Goal: Navigation & Orientation: Find specific page/section

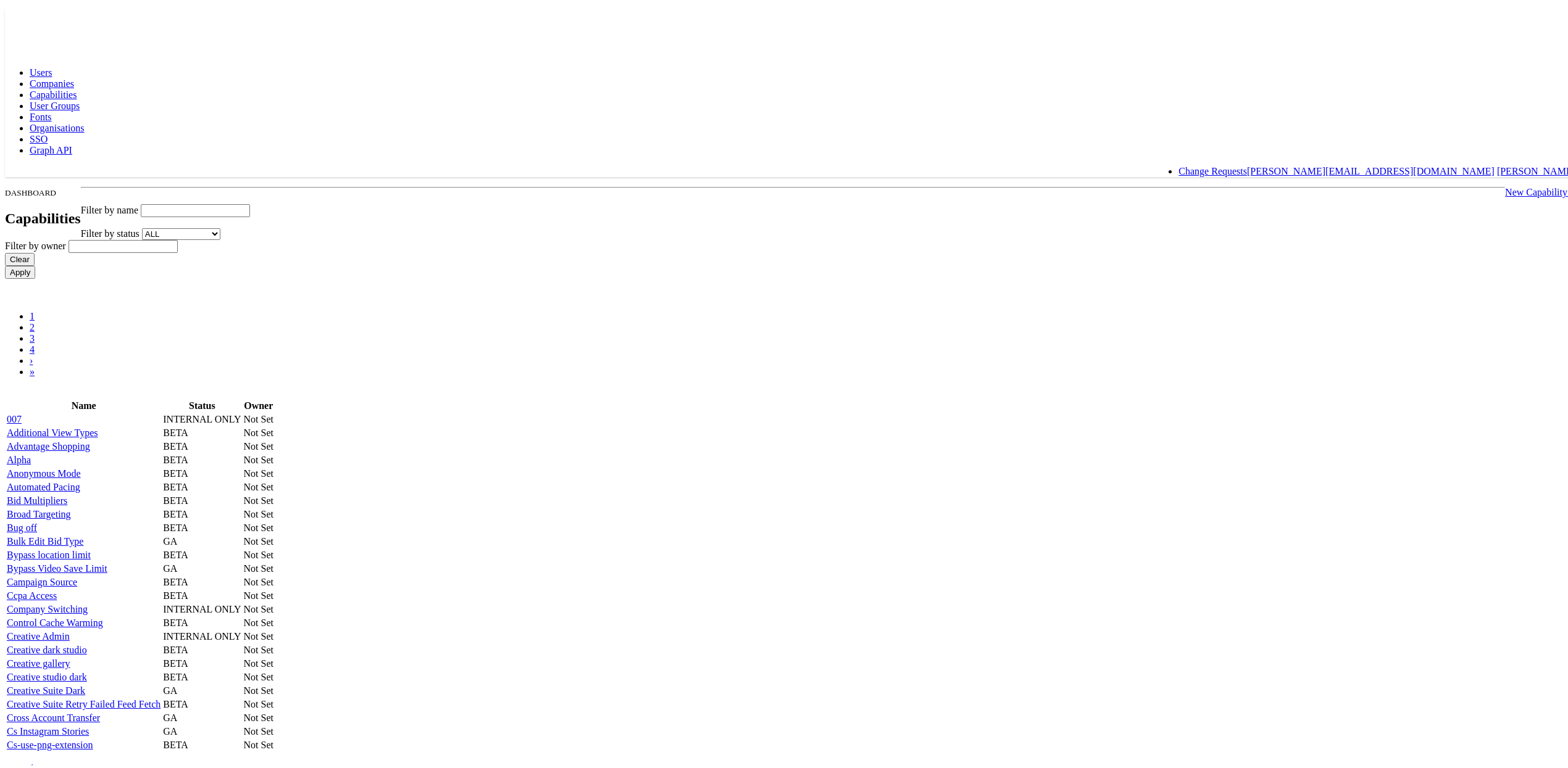
click at [250, 201] on input "text" at bounding box center [195, 208] width 109 height 13
click at [5, 263] on input "Apply" at bounding box center [20, 269] width 30 height 13
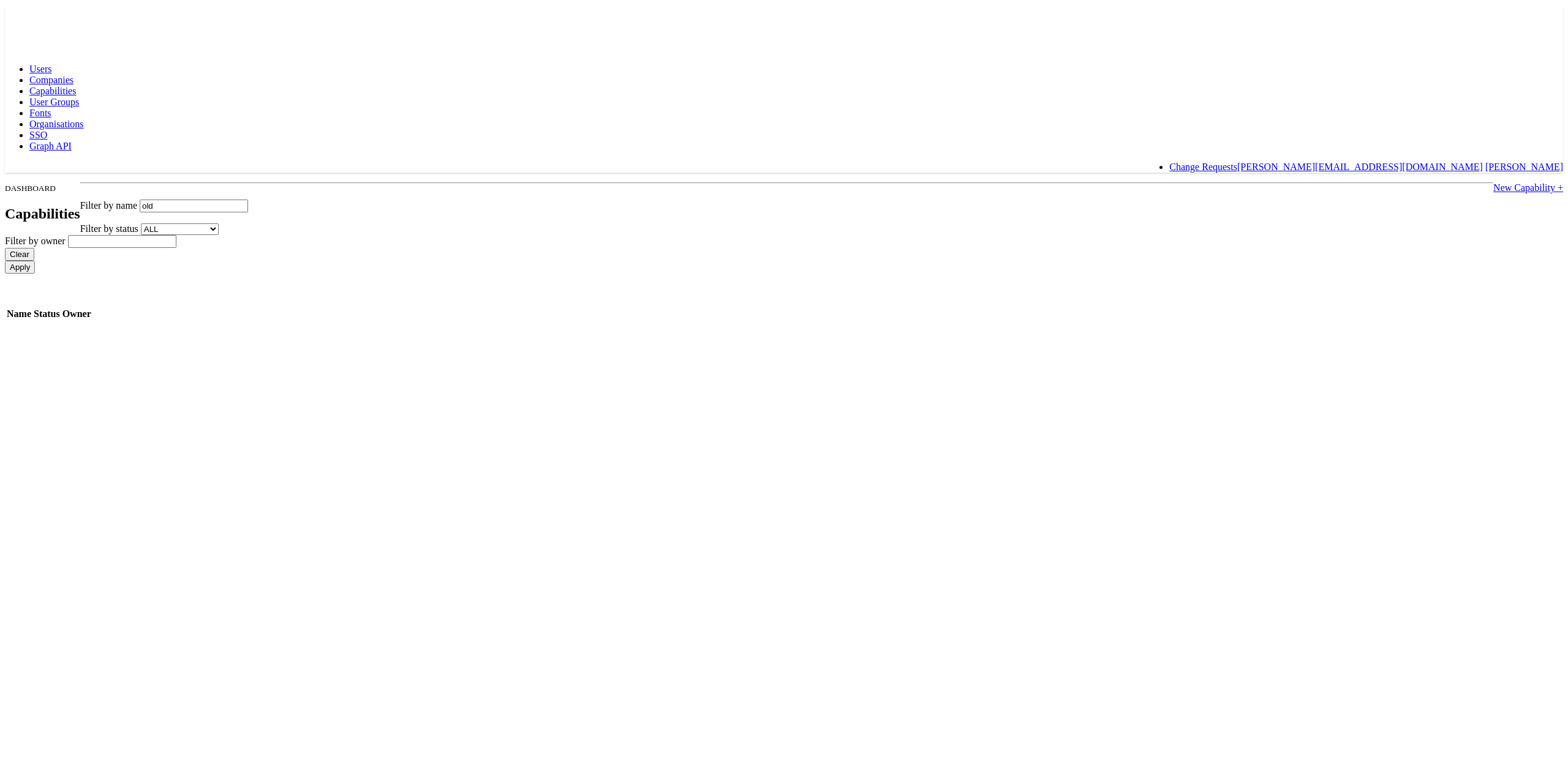
click at [248, 200] on input "old" at bounding box center [194, 206] width 108 height 13
type input "o"
click at [38, 21] on rect at bounding box center [33, 16] width 56 height 22
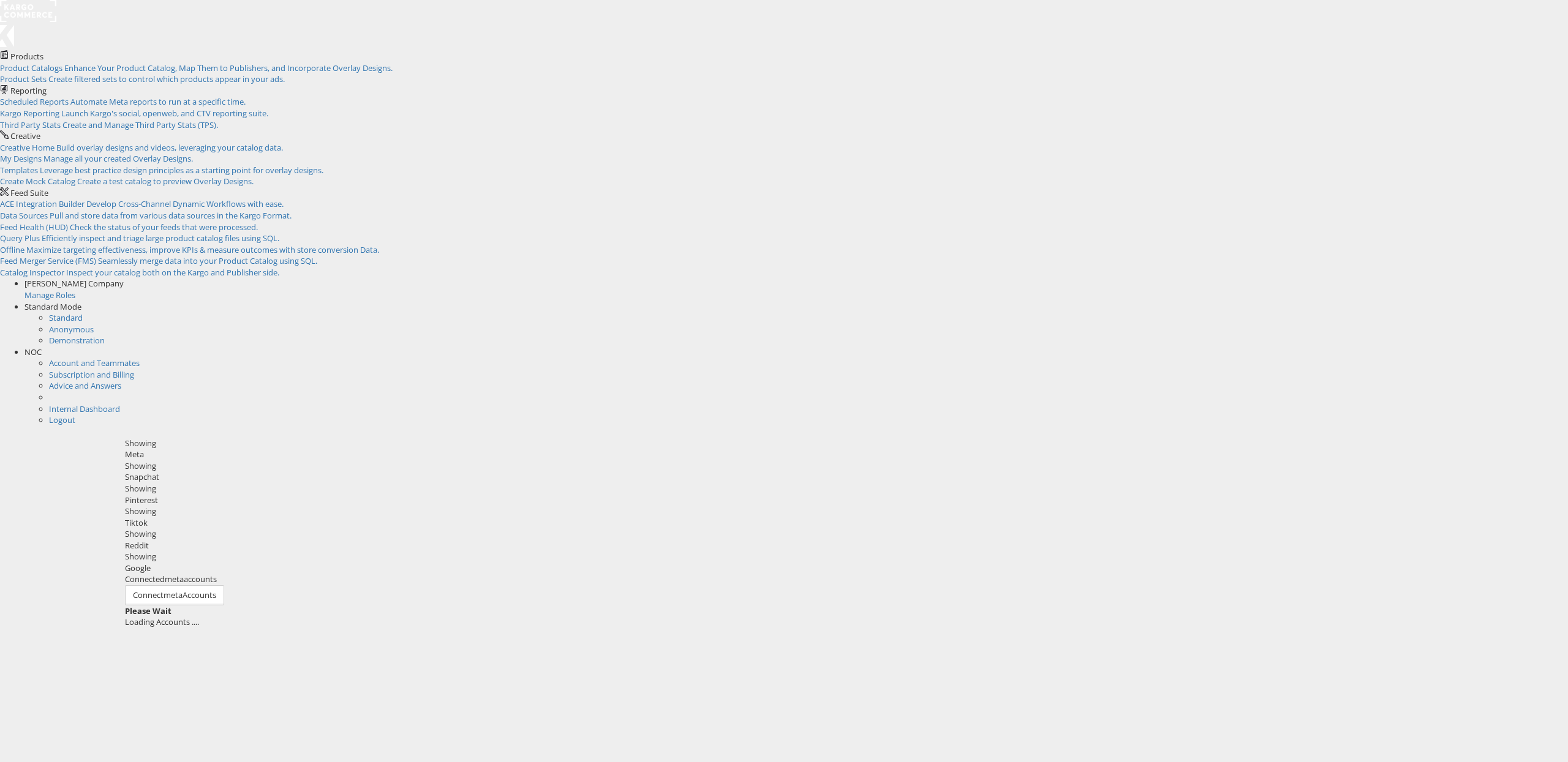
click at [124, 278] on span "[PERSON_NAME] Company" at bounding box center [74, 284] width 100 height 11
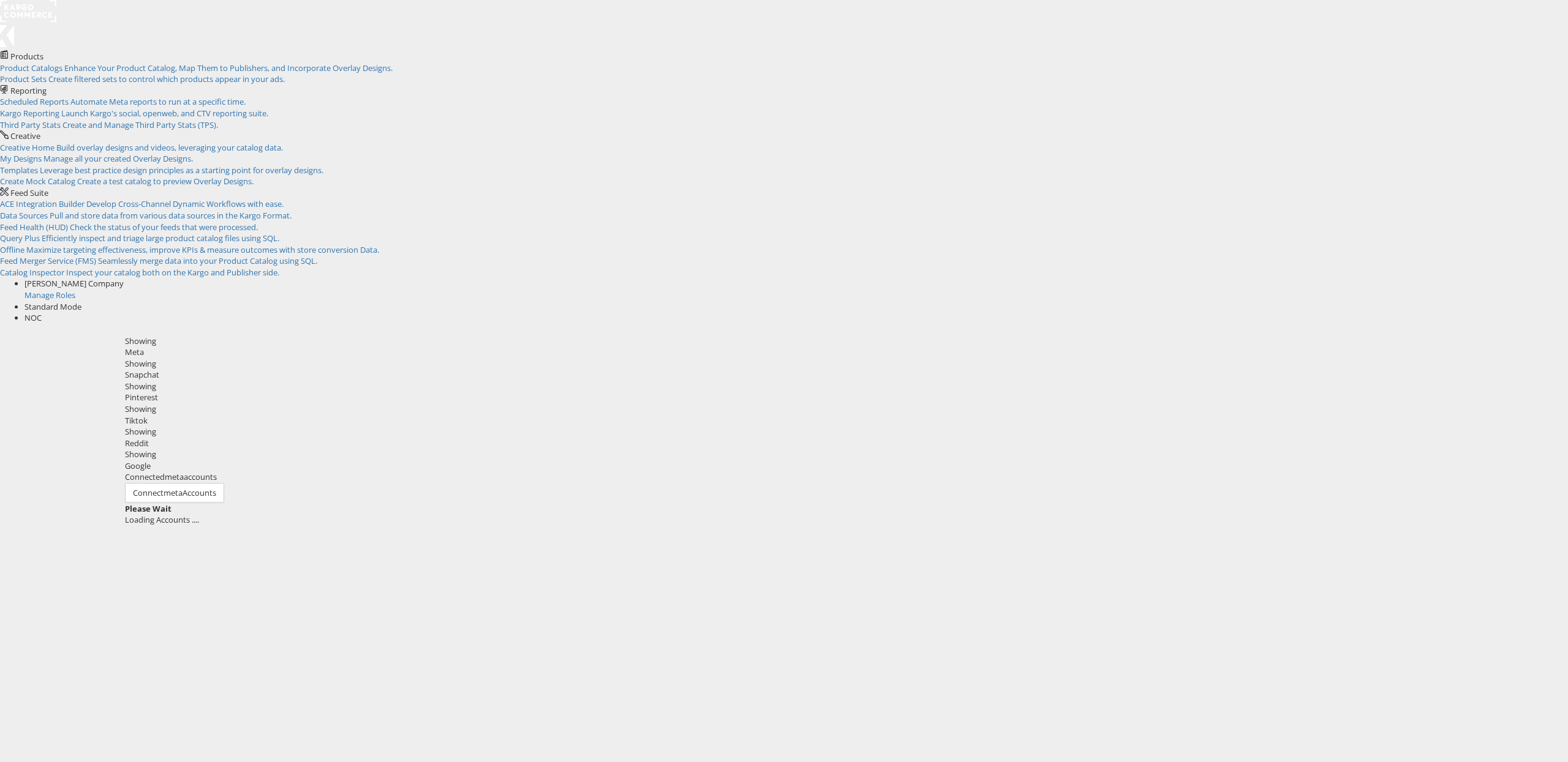
click at [82, 301] on span "Standard Mode" at bounding box center [53, 307] width 57 height 11
click at [124, 278] on span "[PERSON_NAME] Company" at bounding box center [74, 284] width 100 height 11
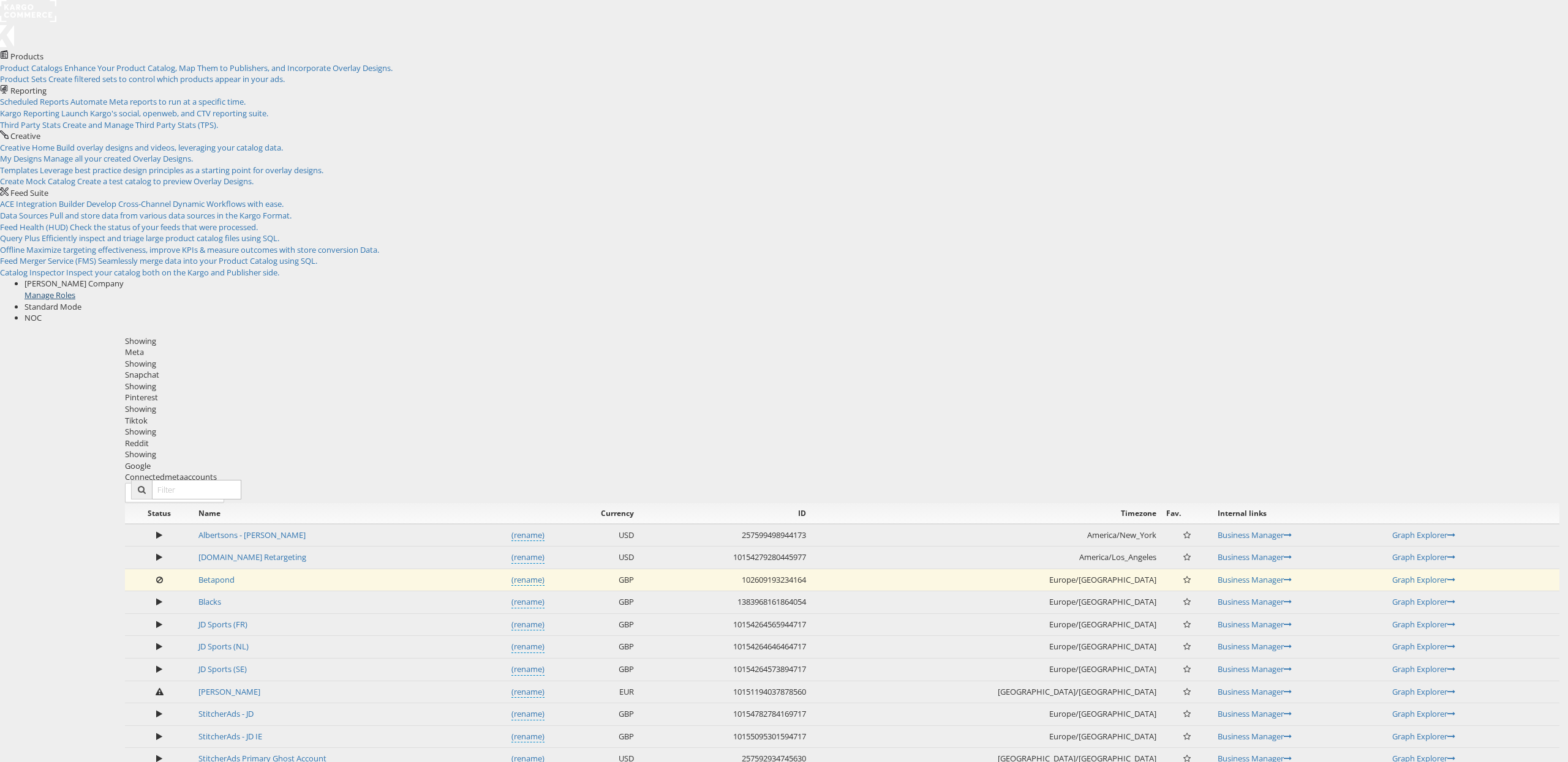
click at [75, 289] on link "Manage Roles" at bounding box center [49, 295] width 51 height 11
click at [1504, 301] on div "Standard Mode" at bounding box center [796, 307] width 1543 height 12
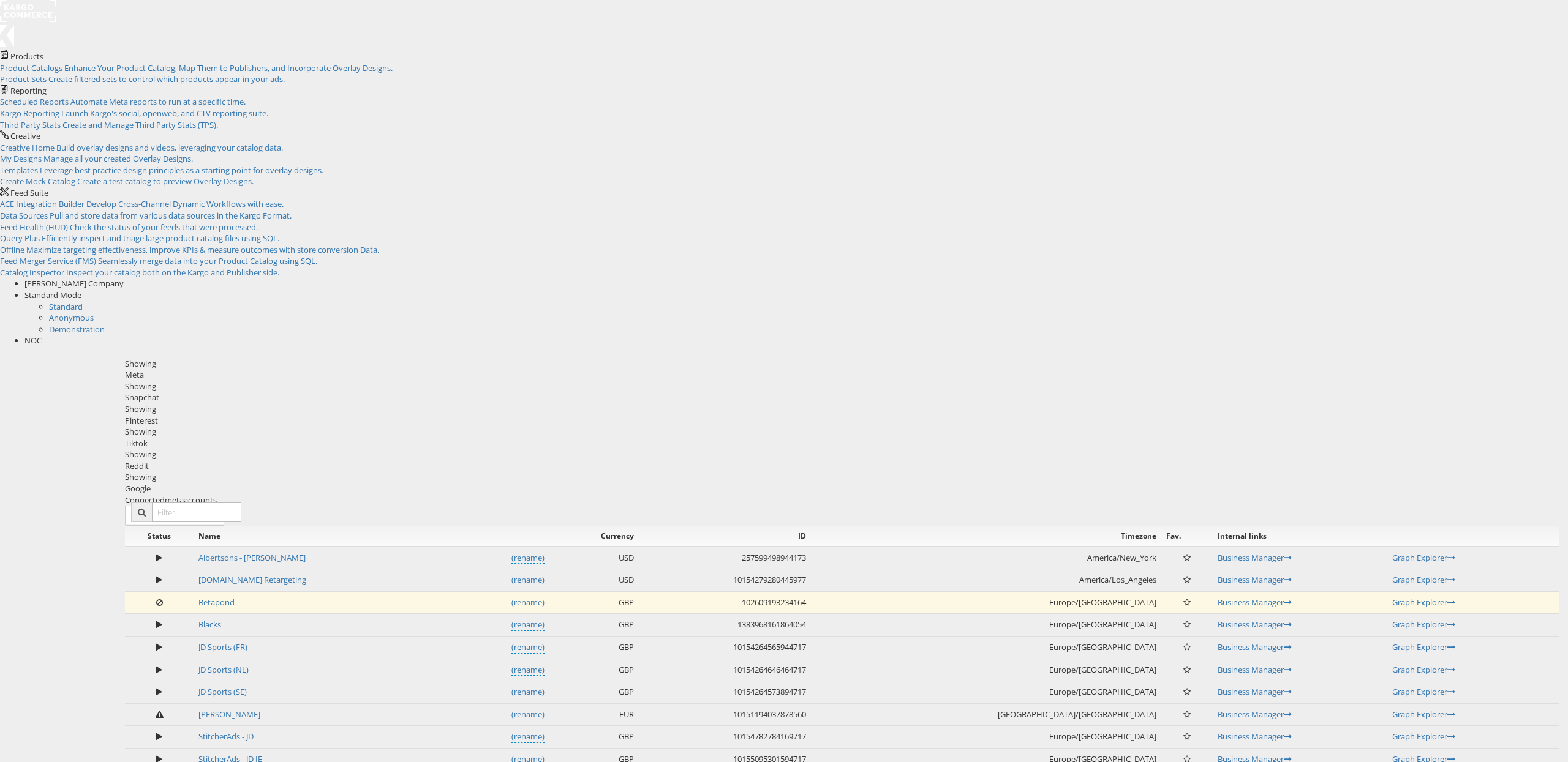
click at [42, 335] on span "NOC" at bounding box center [33, 340] width 17 height 11
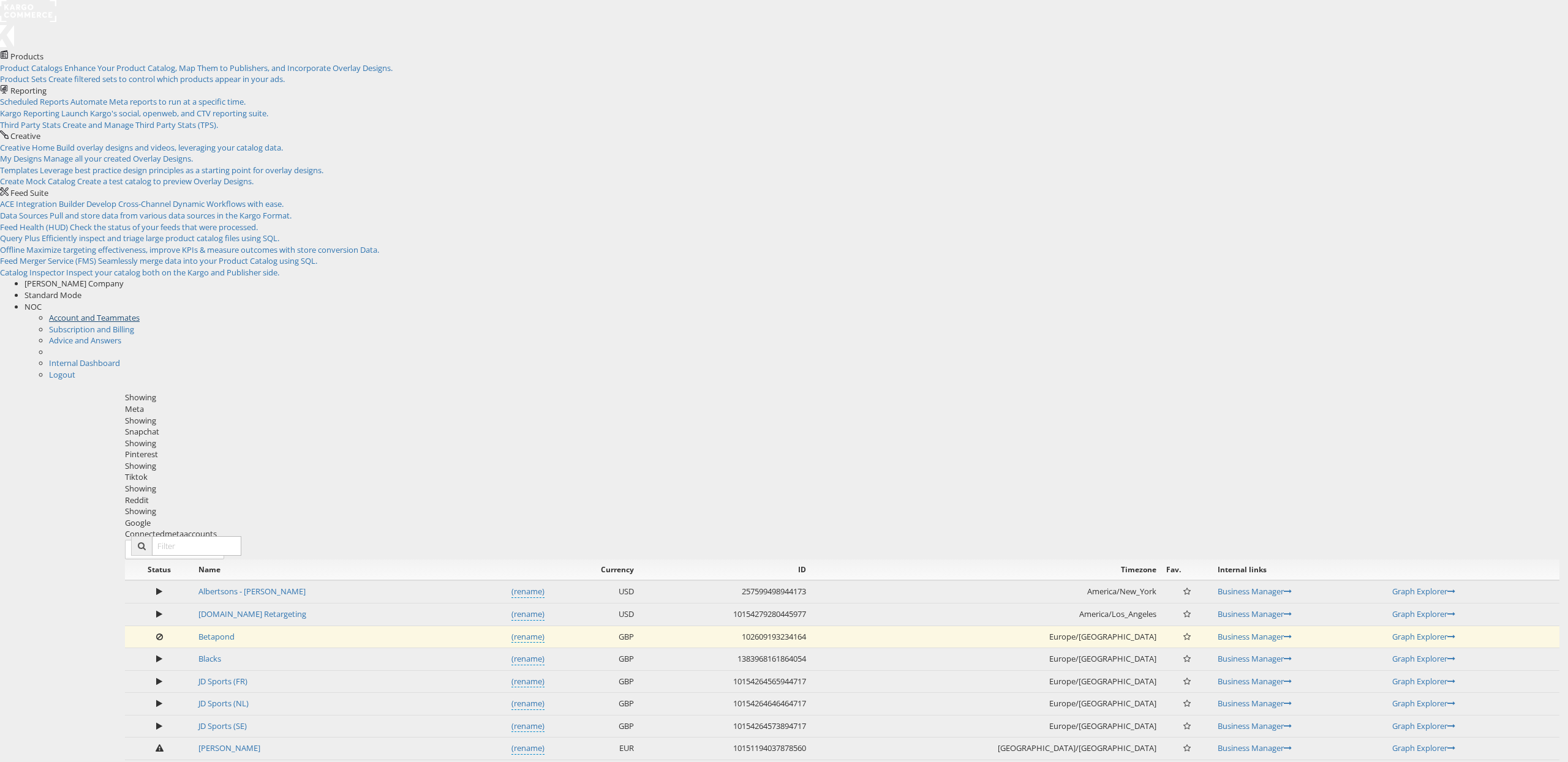
click at [140, 312] on link "Account and Teammates" at bounding box center [94, 318] width 91 height 11
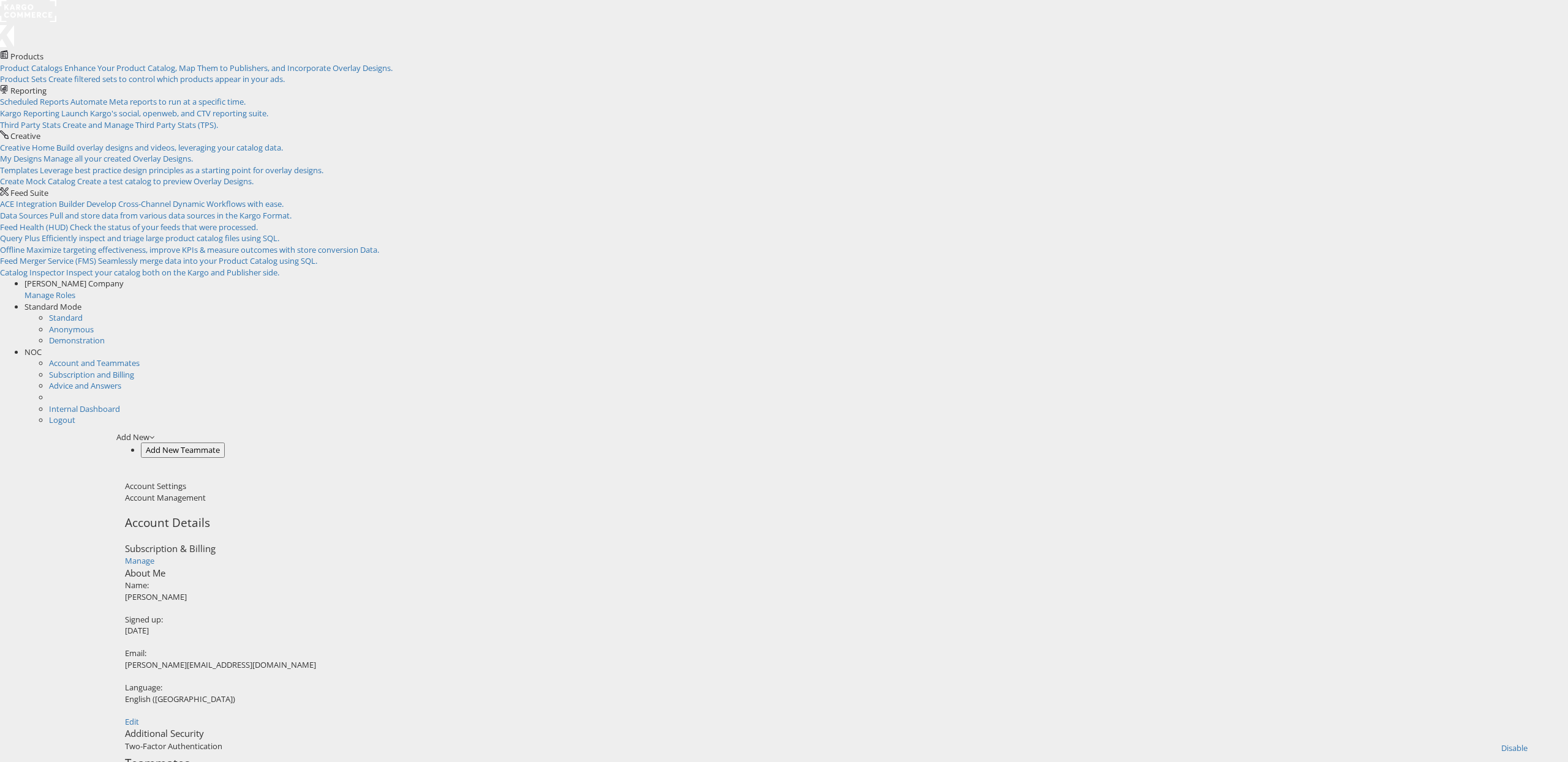
click at [1539, 347] on div "NOC" at bounding box center [796, 352] width 1543 height 12
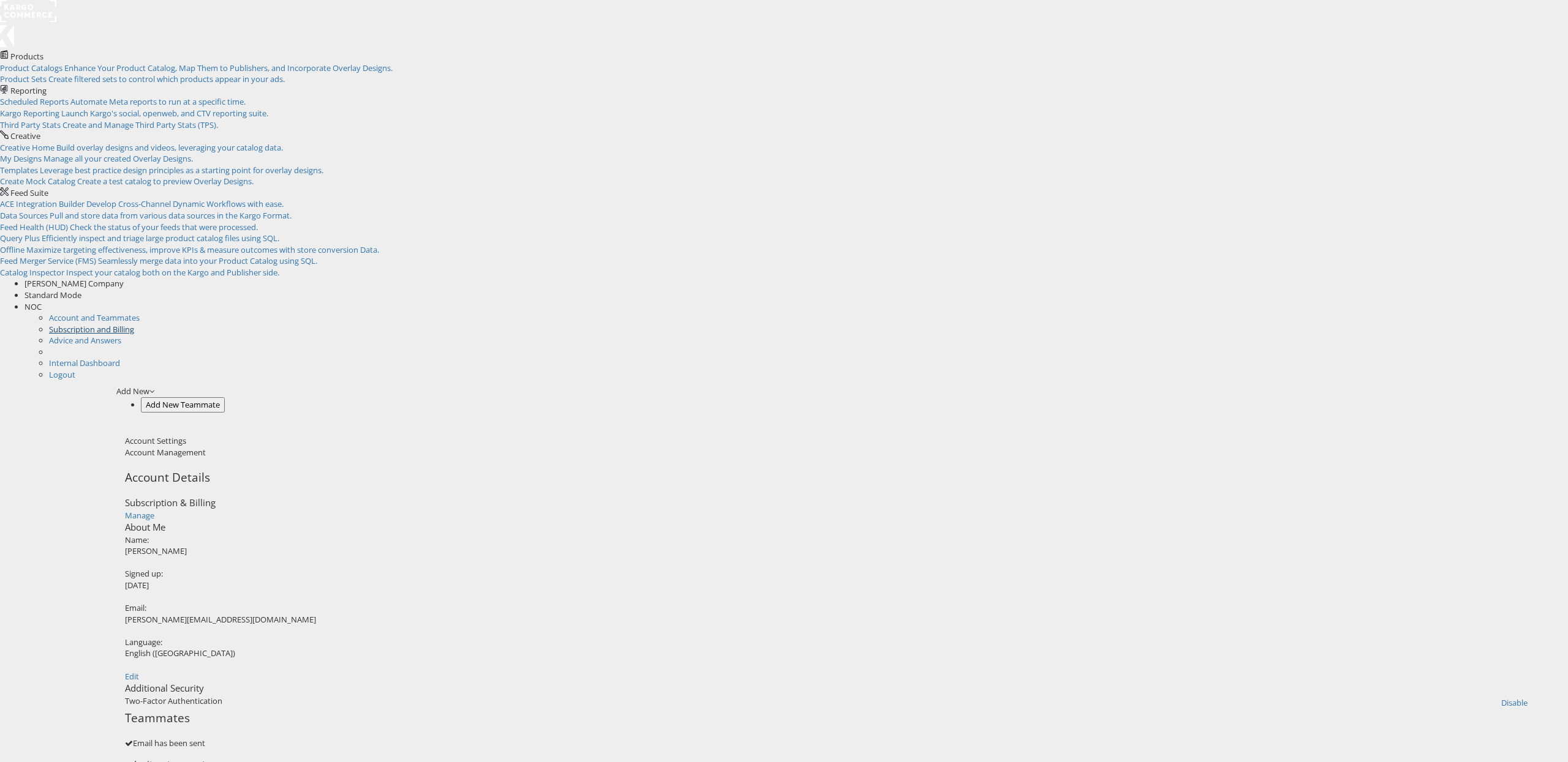
click at [134, 324] on link "Subscription and Billing" at bounding box center [91, 329] width 85 height 11
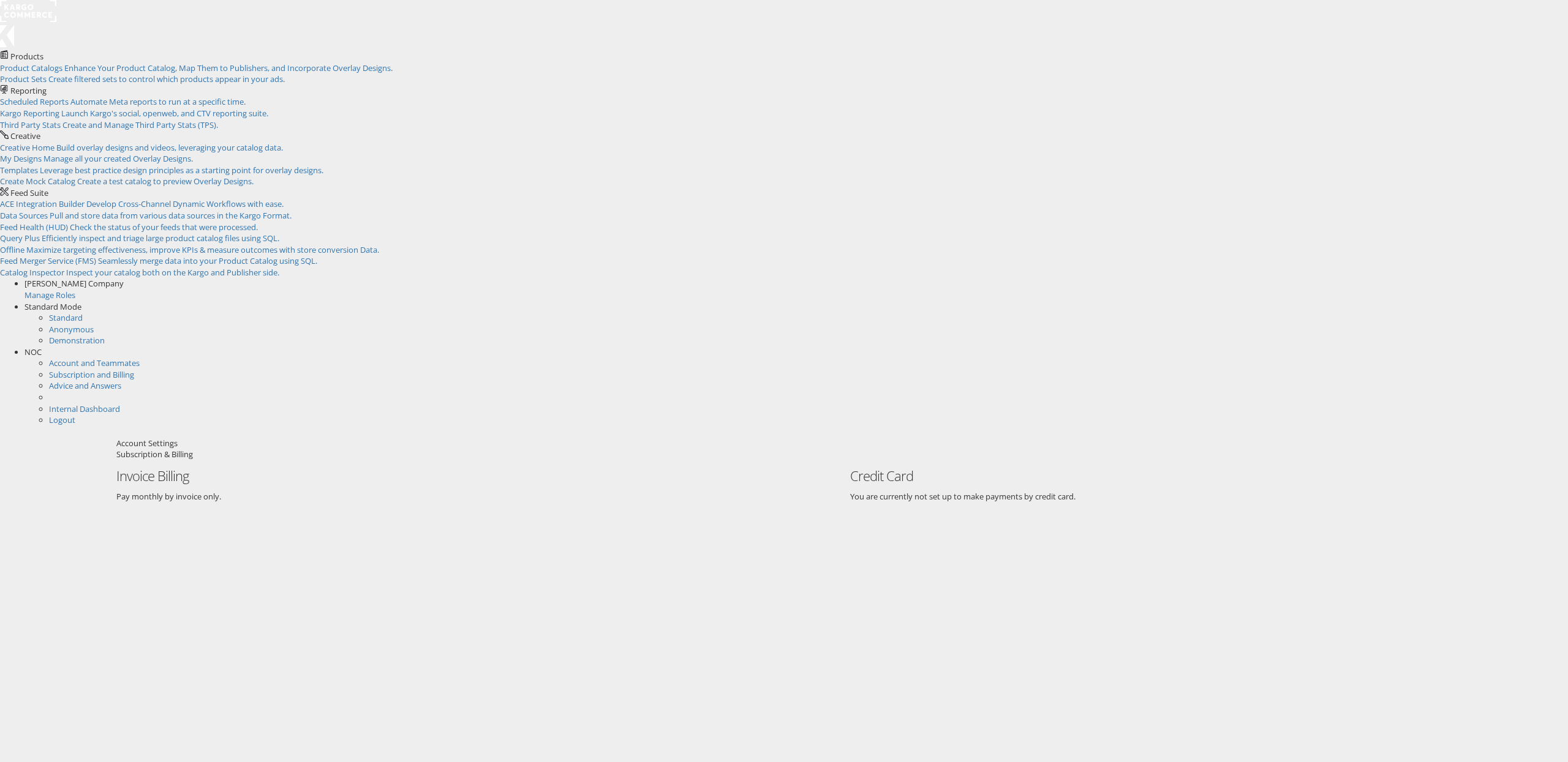
click at [42, 347] on span "NOC" at bounding box center [33, 352] width 17 height 11
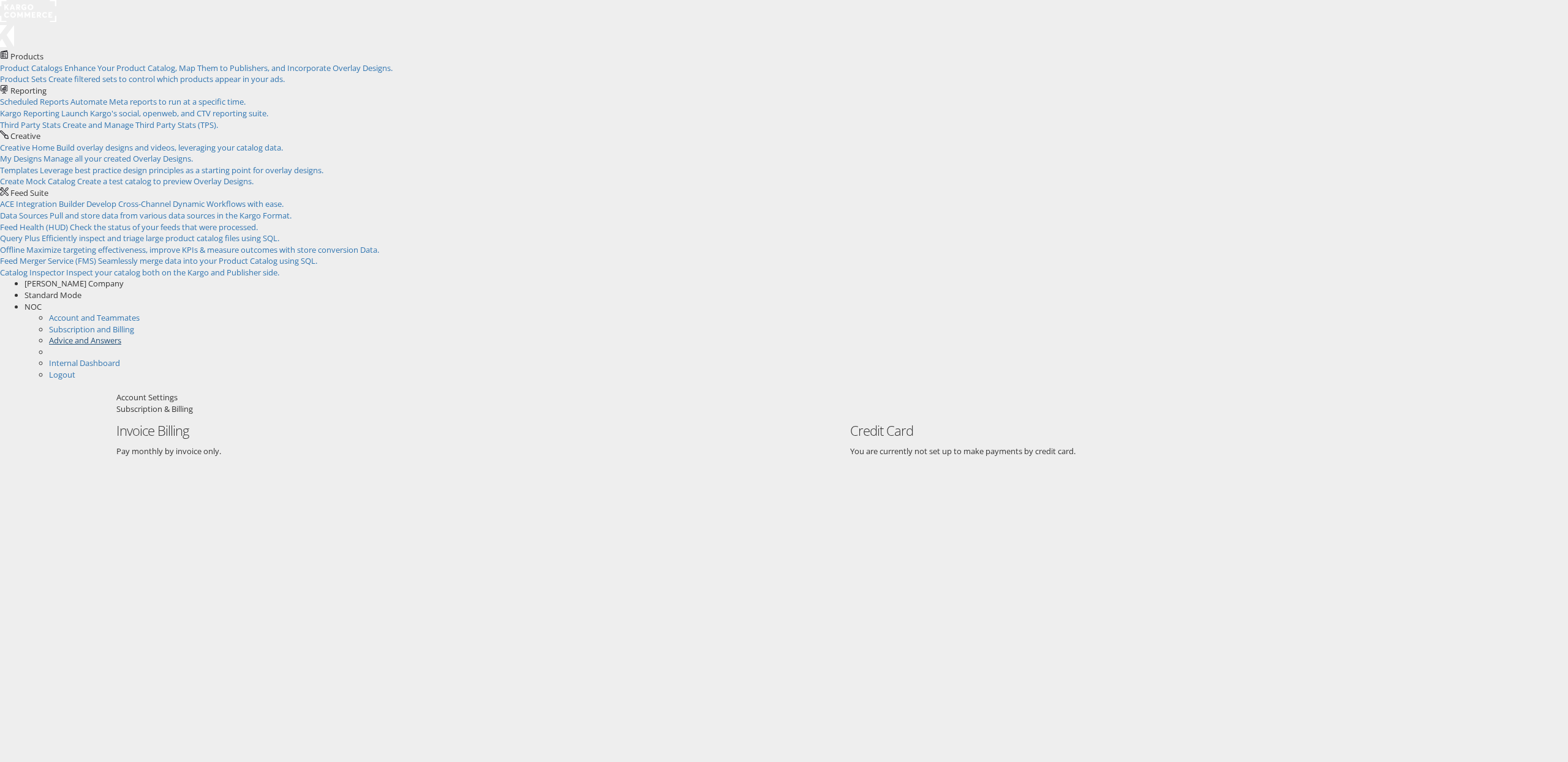
click at [122, 335] on link "Advice and Answers" at bounding box center [85, 340] width 72 height 11
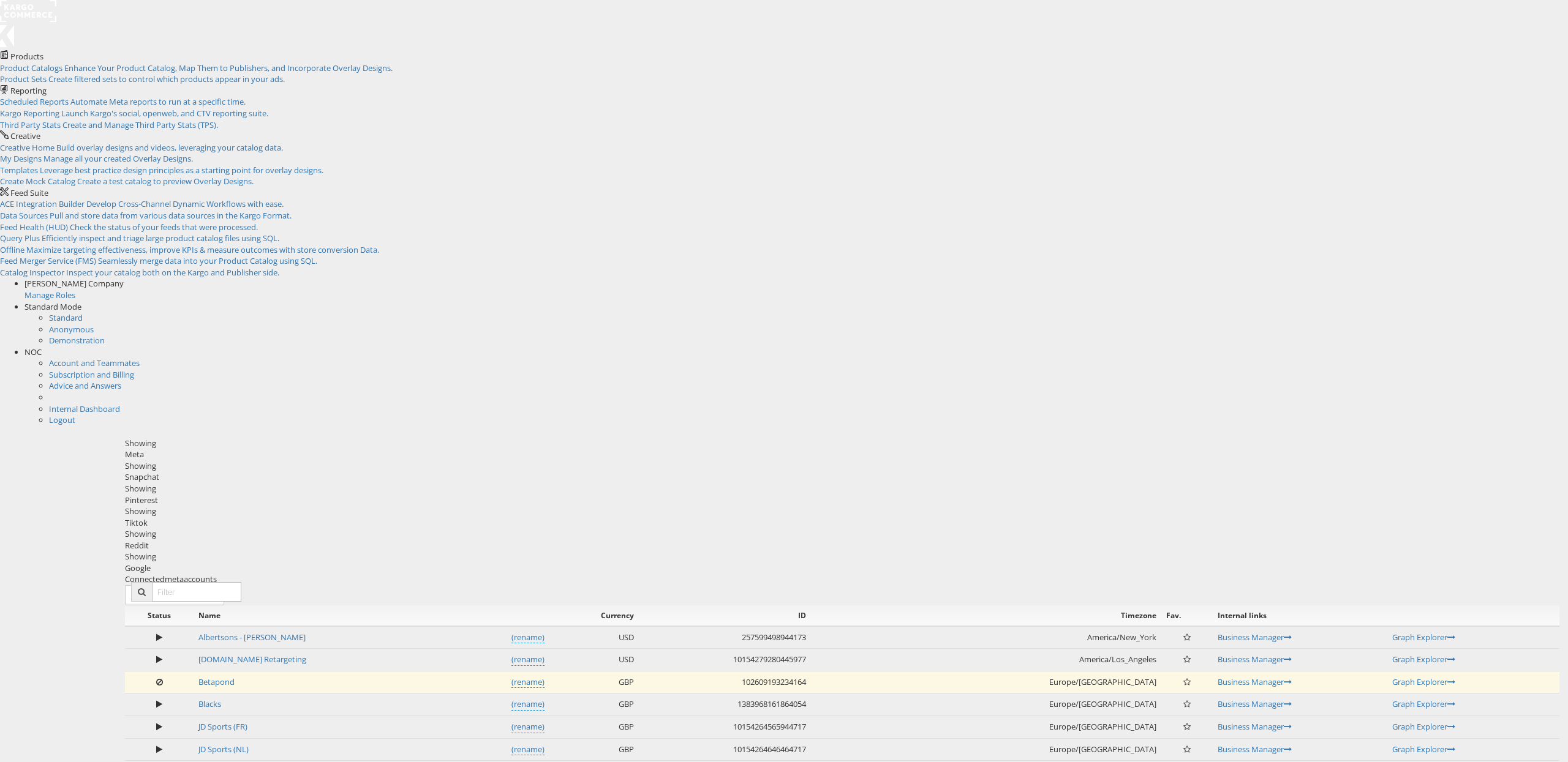
click at [42, 347] on span "NOC" at bounding box center [33, 352] width 17 height 11
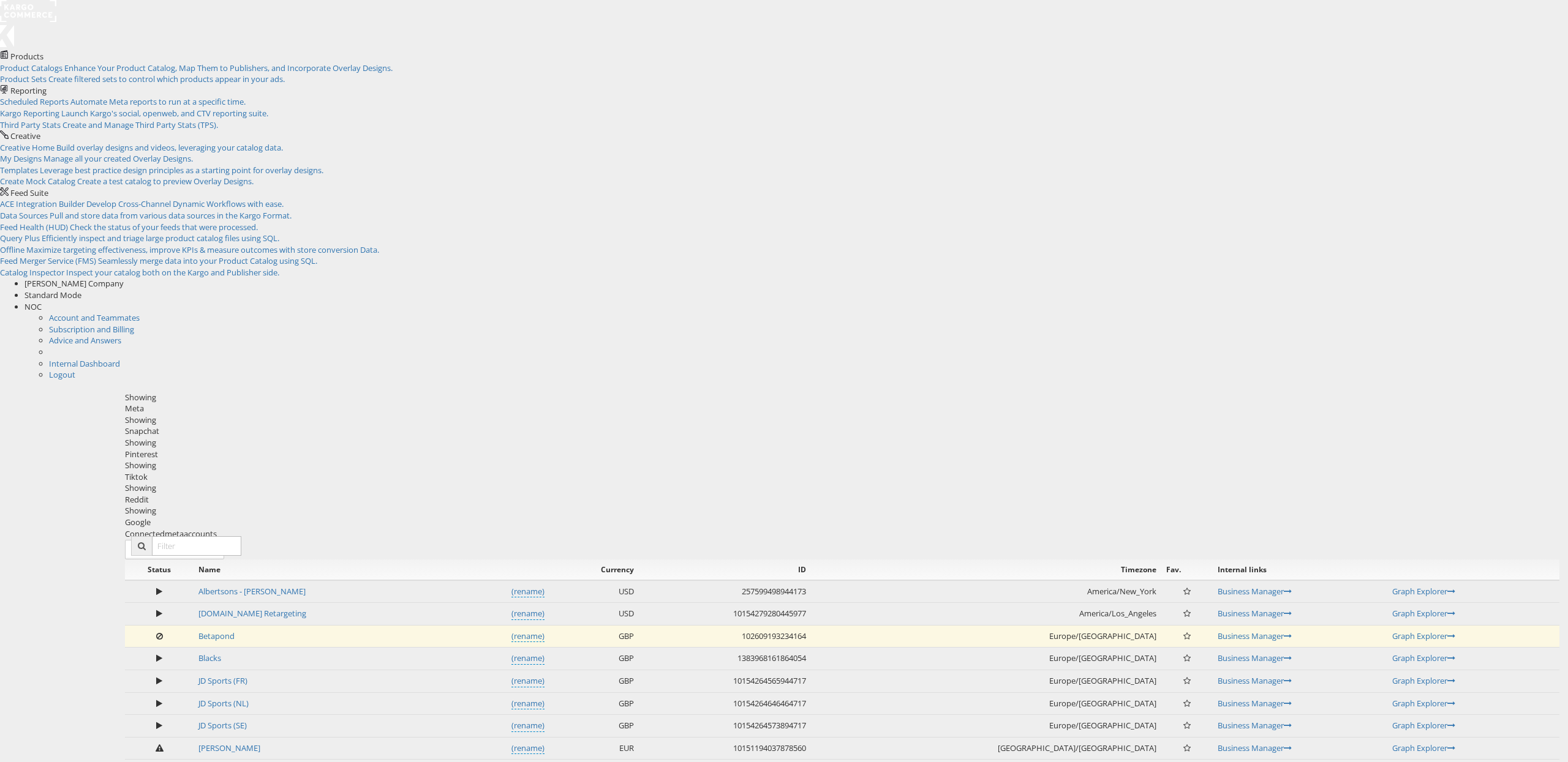
click at [1520, 357] on li "Internal Dashboard" at bounding box center [808, 363] width 1519 height 12
click at [120, 357] on link "Internal Dashboard" at bounding box center [84, 363] width 71 height 11
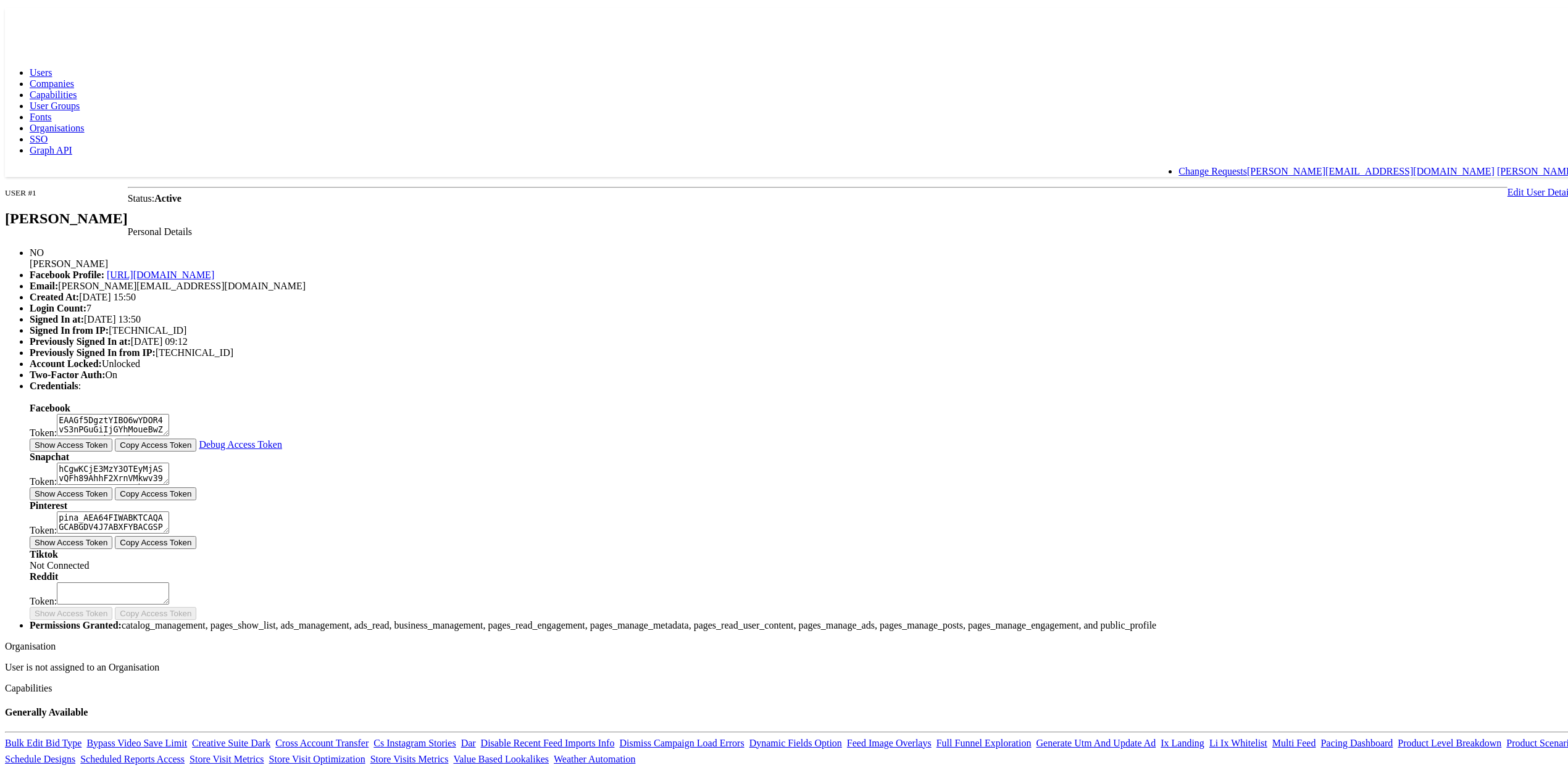
click at [74, 75] on span "Companies" at bounding box center [51, 80] width 44 height 10
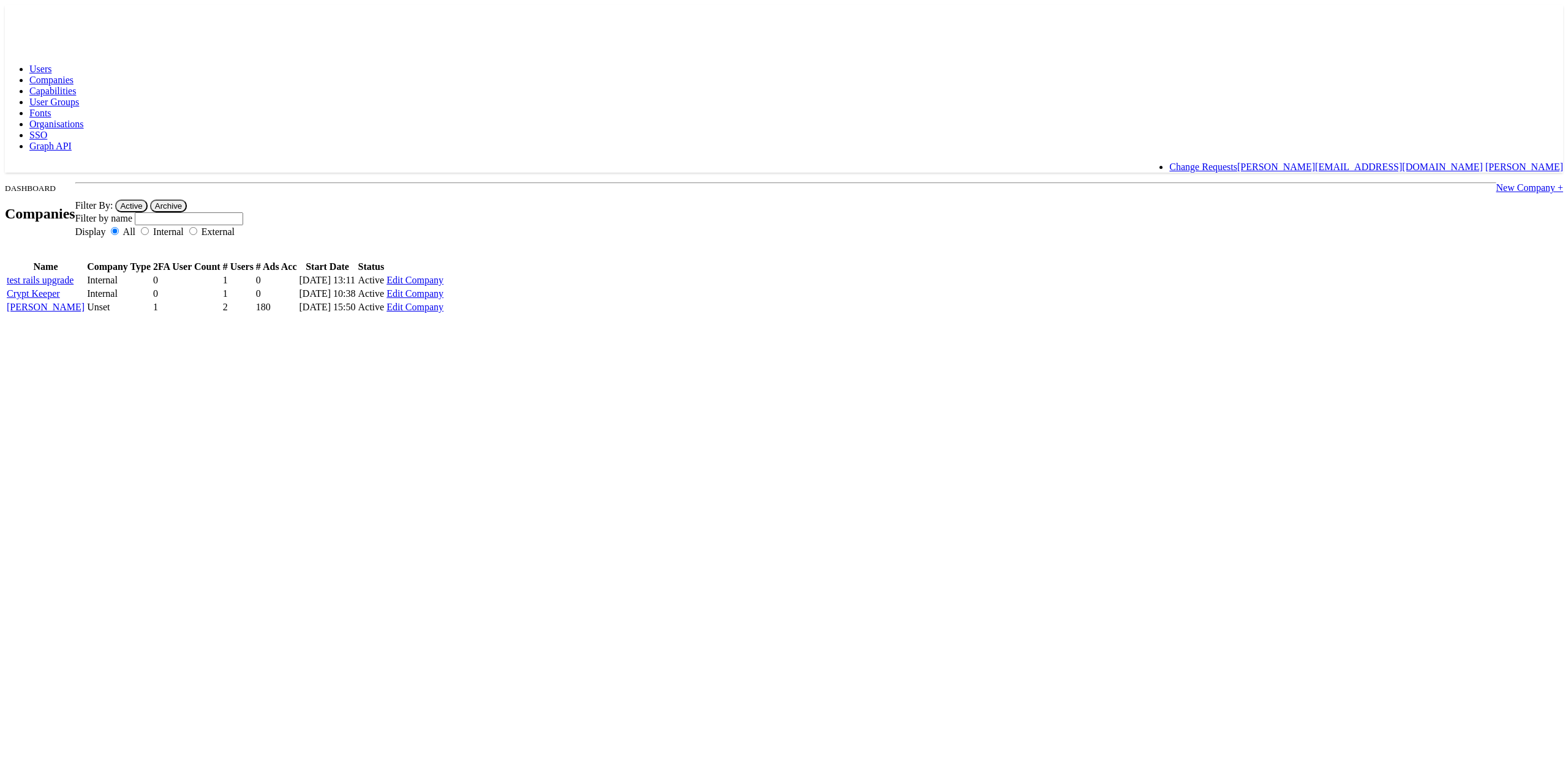
click at [76, 85] on span "Capabilities" at bounding box center [52, 90] width 46 height 10
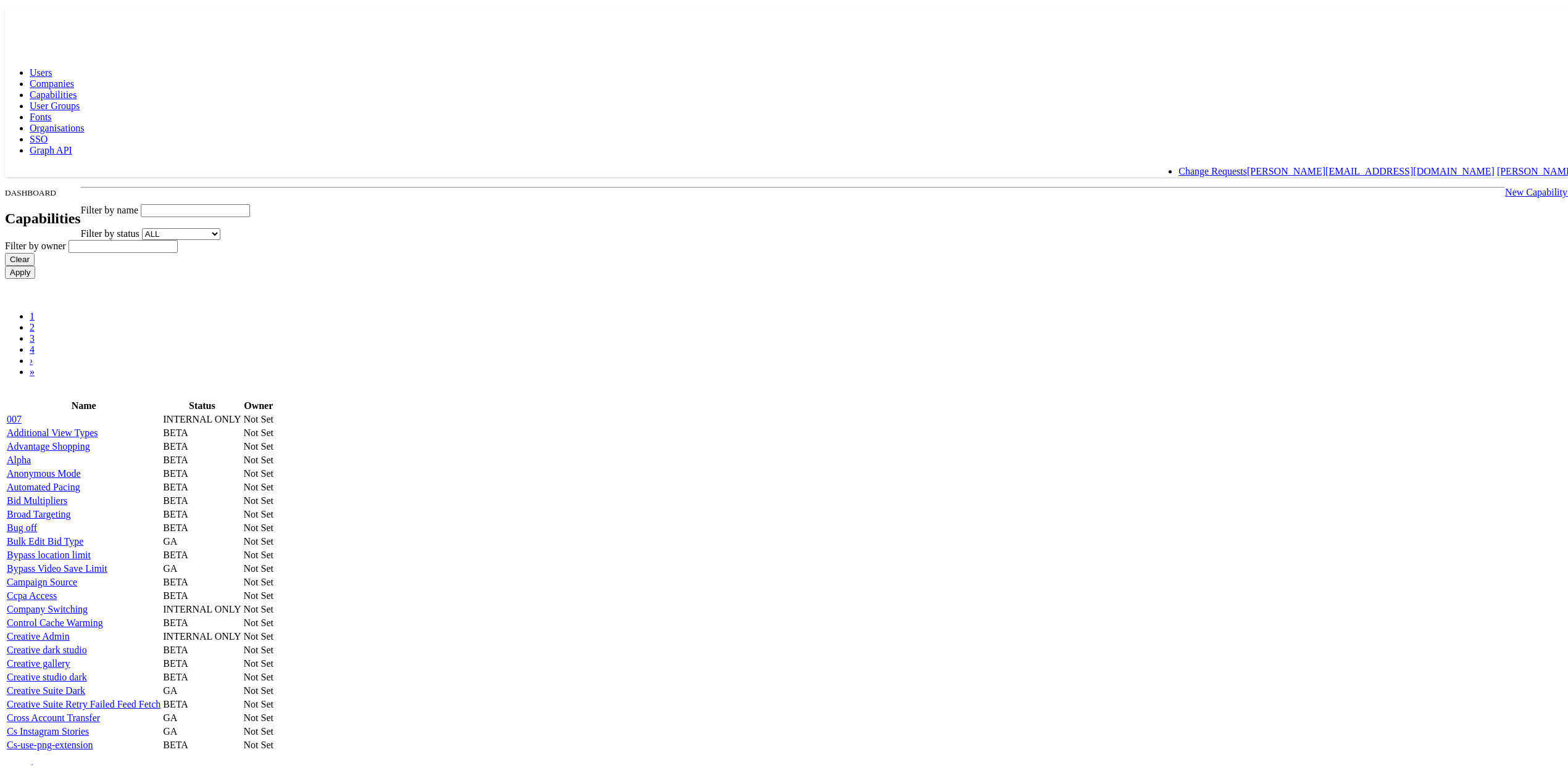
click at [80, 97] on span "User Groups" at bounding box center [54, 102] width 50 height 10
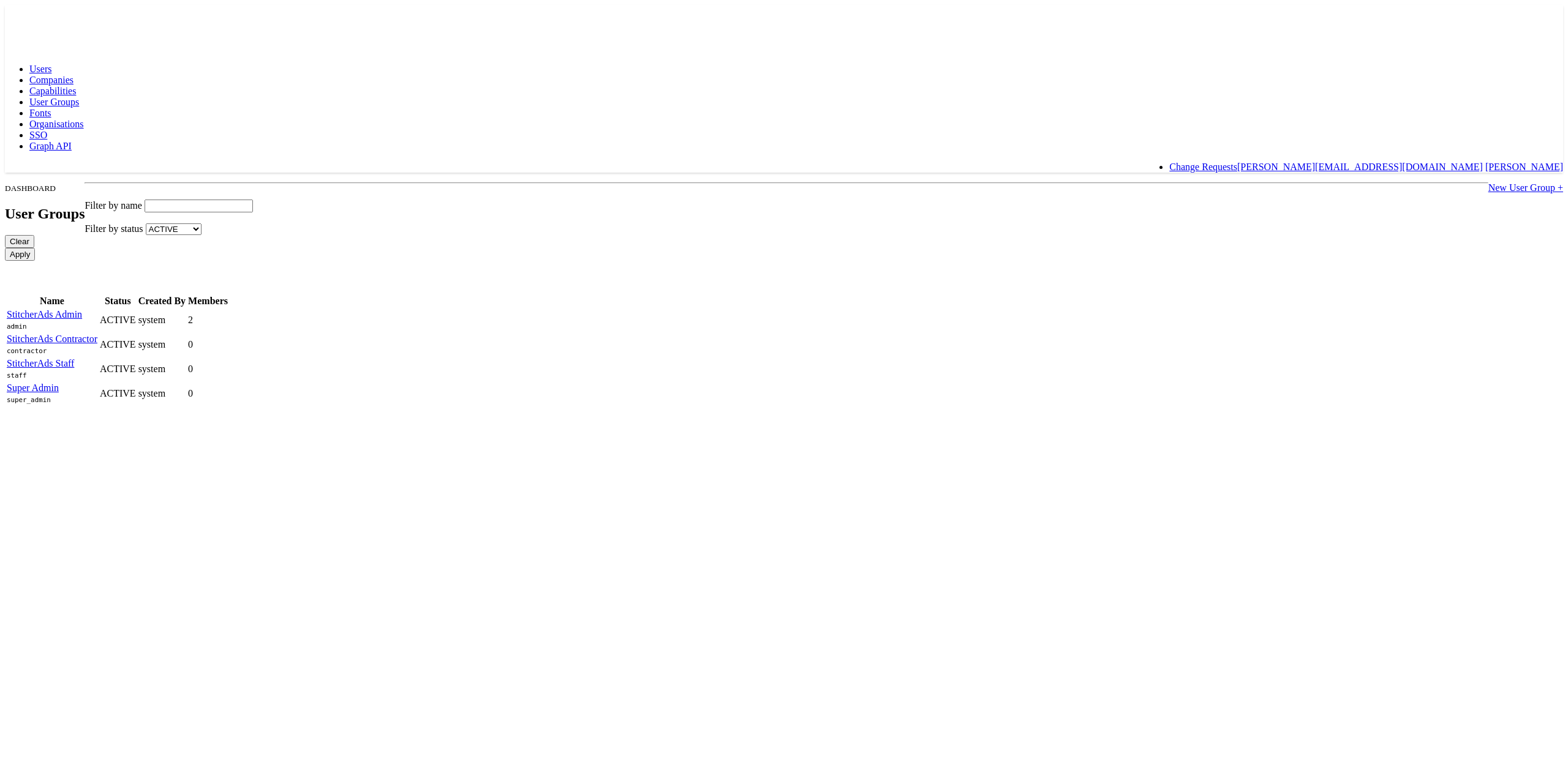
click at [52, 107] on span "Fonts" at bounding box center [40, 112] width 22 height 10
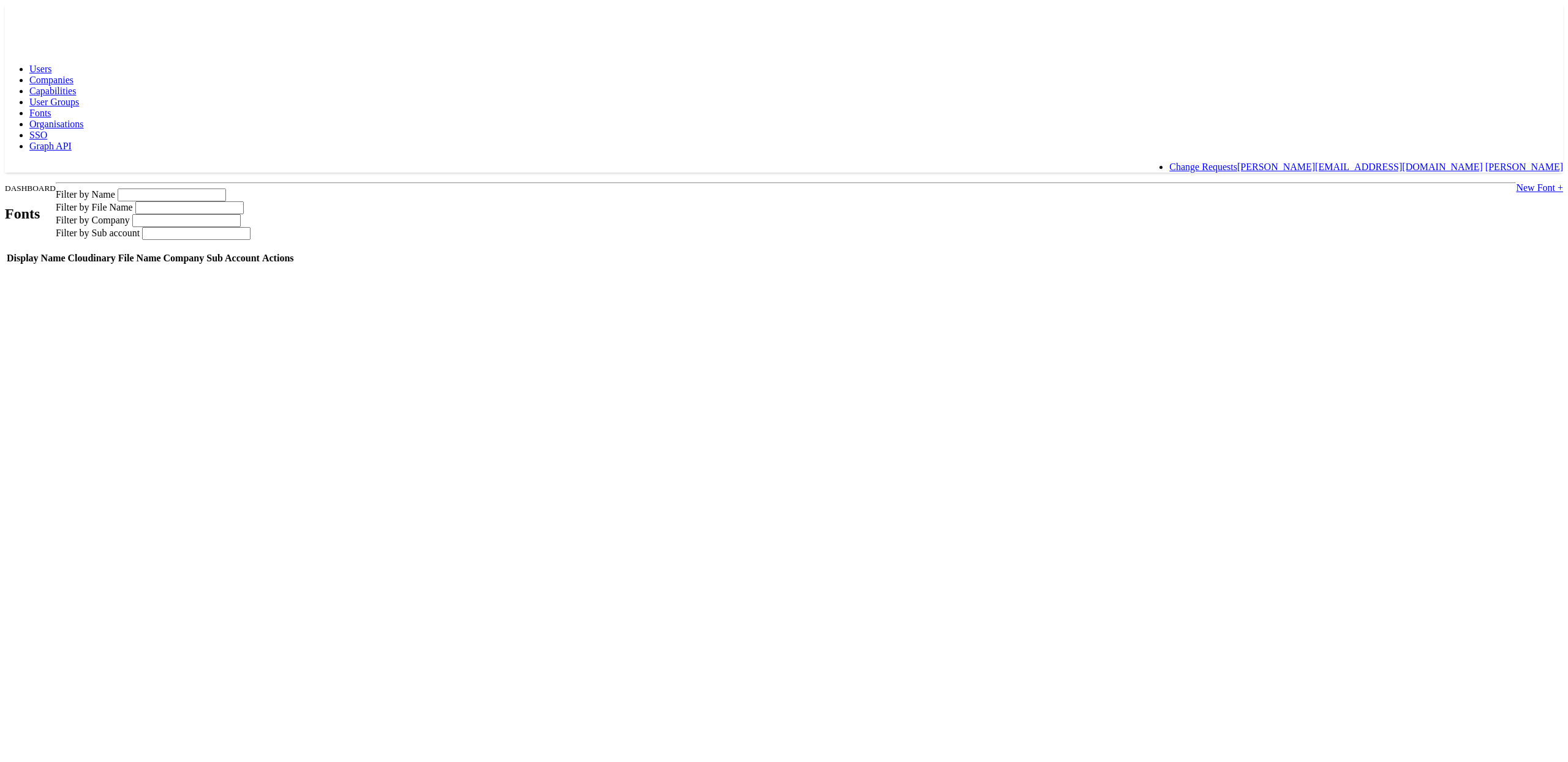
click at [84, 119] on span "Organisations" at bounding box center [56, 124] width 55 height 10
click at [47, 130] on span "SSO" at bounding box center [38, 135] width 18 height 10
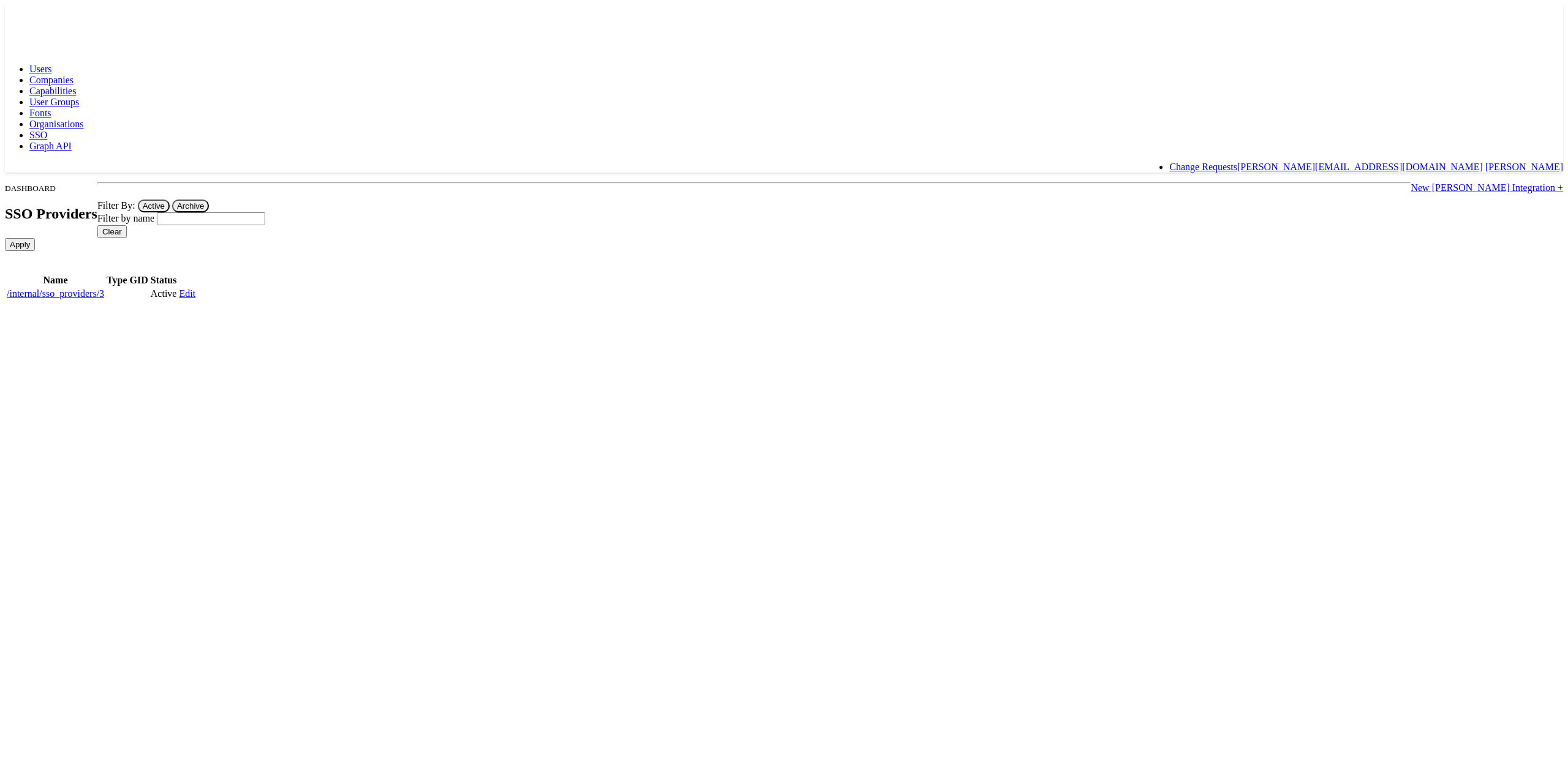
click at [71, 141] on span "Graph API" at bounding box center [50, 146] width 42 height 10
